Goal: Book appointment/travel/reservation

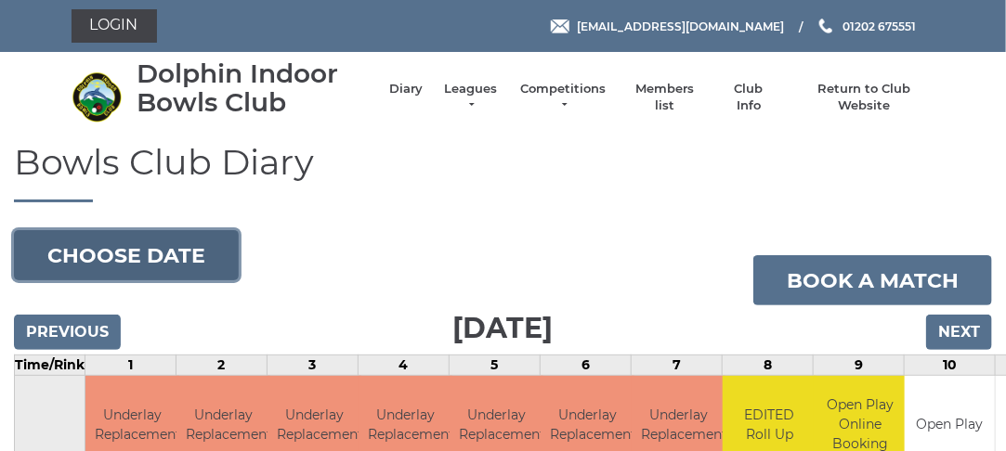
click at [169, 266] on button "Choose date" at bounding box center [126, 255] width 225 height 50
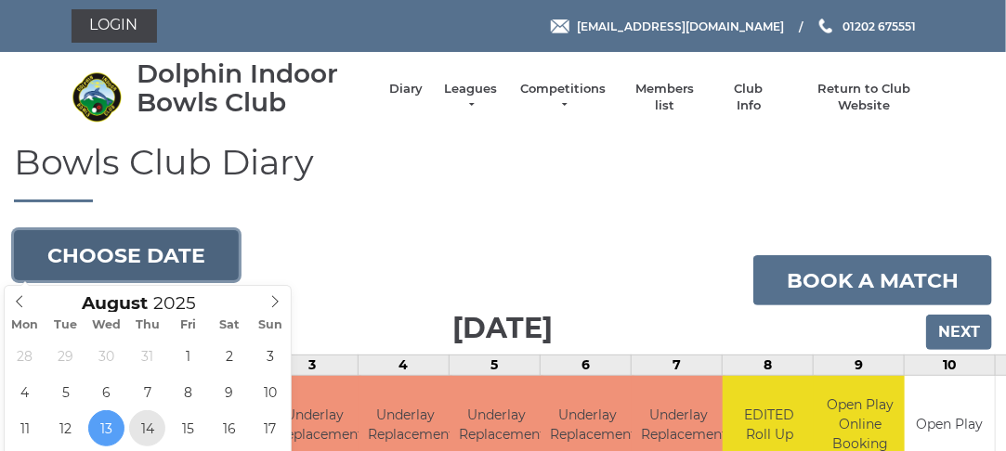
type input "[DATE]"
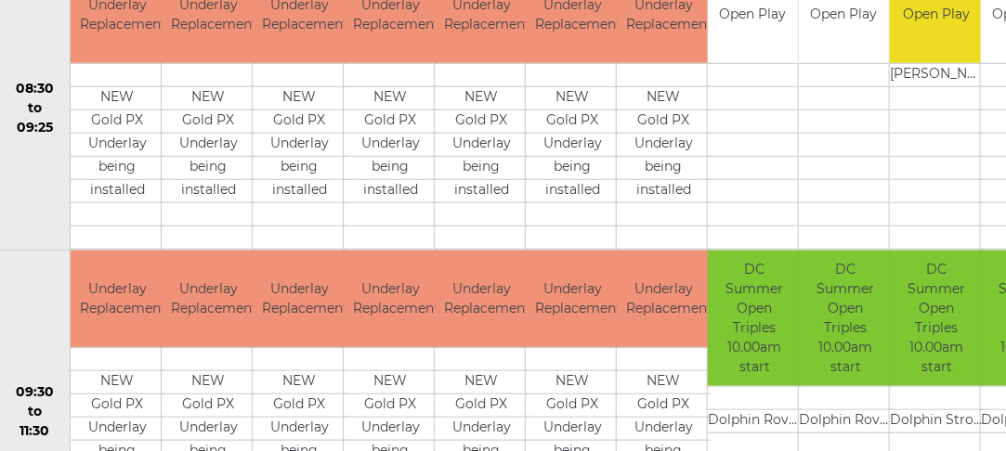
scroll to position [411, 0]
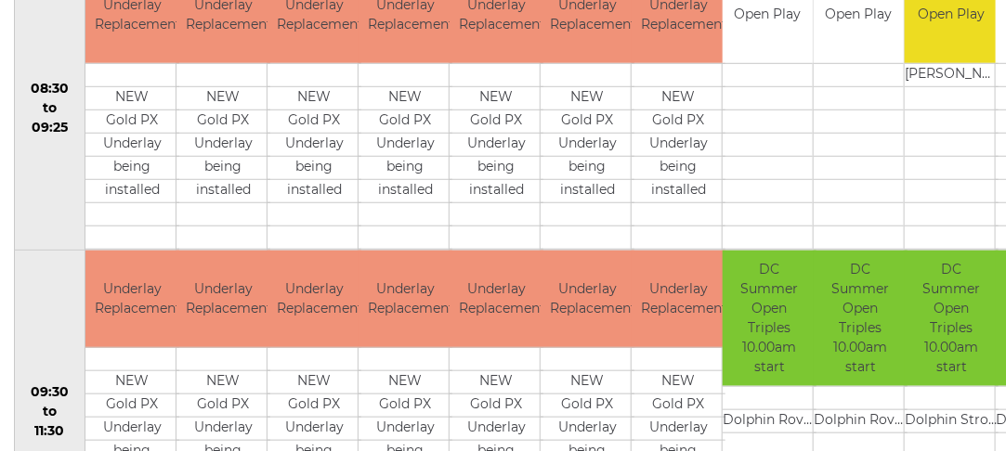
click at [85, 240] on td at bounding box center [132, 237] width 94 height 23
